Goal: Task Accomplishment & Management: Use online tool/utility

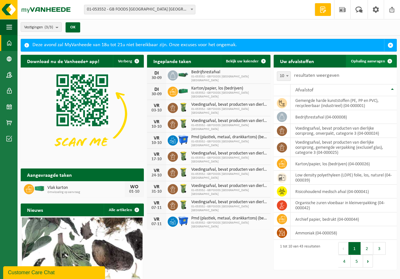
click at [367, 59] on span "Ophaling aanvragen" at bounding box center [368, 61] width 34 height 4
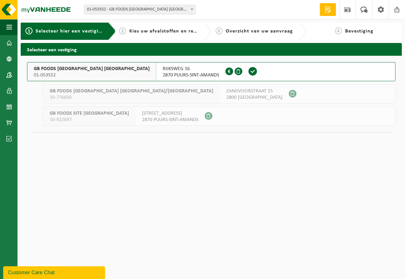
click at [163, 68] on span "RIJKSWEG 16" at bounding box center [191, 69] width 56 height 6
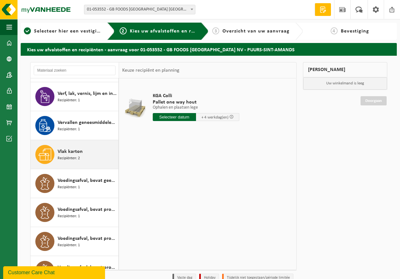
click at [77, 154] on span "Vlak karton" at bounding box center [70, 152] width 25 height 8
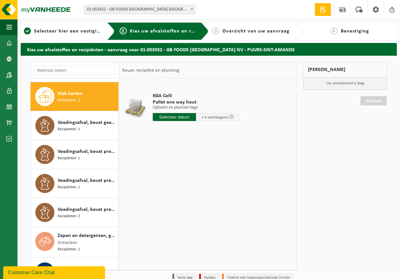
scroll to position [984, 0]
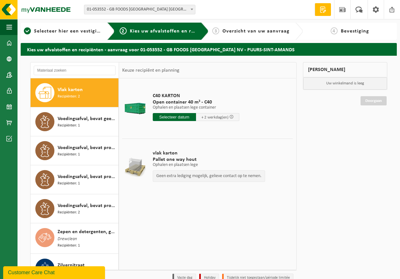
click at [163, 115] on input "text" at bounding box center [174, 117] width 43 height 8
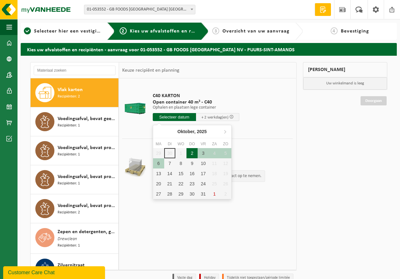
click at [192, 154] on div "2" at bounding box center [191, 153] width 11 height 10
type input "Van 2025-10-02"
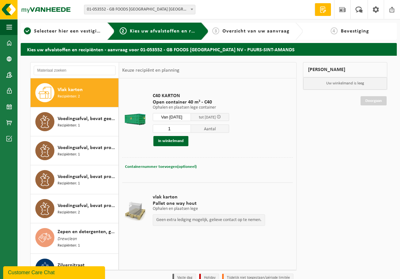
click at [178, 167] on span "Containernummer toevoegen(optioneel)" at bounding box center [161, 166] width 72 height 4
type input "c"
type input "C40-1061"
click at [165, 140] on button "In winkelmand" at bounding box center [170, 141] width 35 height 10
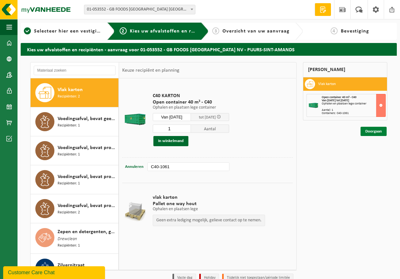
click at [364, 129] on link "Doorgaan" at bounding box center [373, 131] width 26 height 9
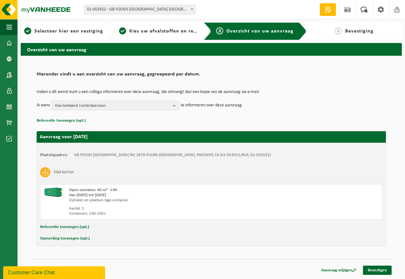
click at [159, 108] on span "Kies bestaand contactpersoon" at bounding box center [112, 106] width 115 height 10
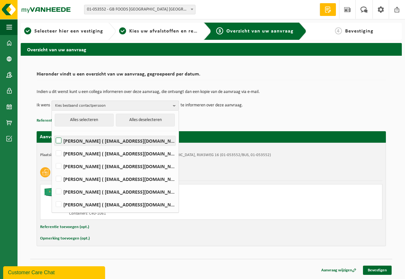
click at [143, 138] on label "[PERSON_NAME] ( [EMAIL_ADDRESS][DOMAIN_NAME] )" at bounding box center [114, 141] width 121 height 10
click at [53, 133] on input "[PERSON_NAME] ( [EMAIL_ADDRESS][DOMAIN_NAME] )" at bounding box center [53, 132] width 0 height 0
checkbox input "true"
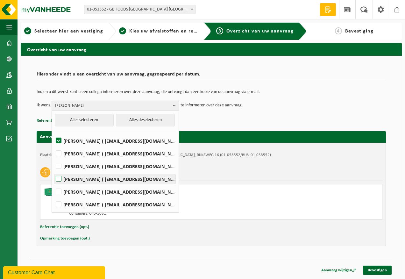
click at [135, 179] on label "[PERSON_NAME] ( [EMAIL_ADDRESS][DOMAIN_NAME] )" at bounding box center [114, 179] width 121 height 10
click at [53, 171] on input "Andre Reyniers ( andre_reyniers@thegbfoods.com )" at bounding box center [53, 171] width 0 height 0
checkbox input "true"
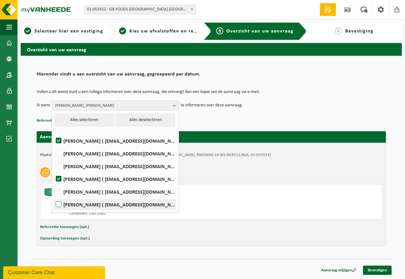
click at [125, 200] on label "Said Tizi ( said_tizi@thegbfoods.com )" at bounding box center [114, 204] width 121 height 10
click at [53, 196] on input "Said Tizi ( said_tizi@thegbfoods.com )" at bounding box center [53, 196] width 0 height 0
checkbox input "true"
click at [383, 254] on div "Hieronder vindt u een overzicht van uw aanvraag, gegroepeerd per datum. Indien …" at bounding box center [211, 164] width 381 height 216
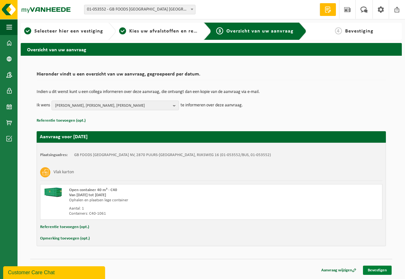
click at [383, 268] on link "Bevestigen" at bounding box center [377, 269] width 29 height 9
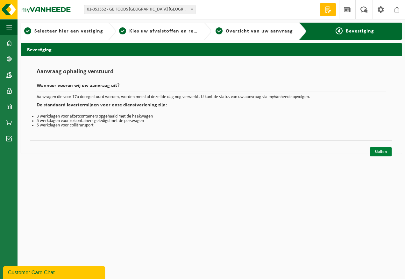
click at [381, 153] on link "Sluiten" at bounding box center [381, 151] width 22 height 9
